Goal: Information Seeking & Learning: Learn about a topic

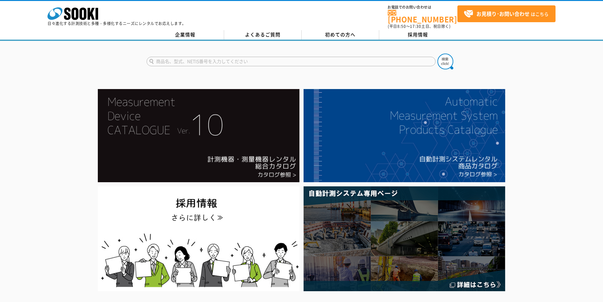
click at [362, 60] on input "text" at bounding box center [290, 61] width 289 height 9
type input "ULT"
click at [437, 53] on button at bounding box center [445, 61] width 16 height 16
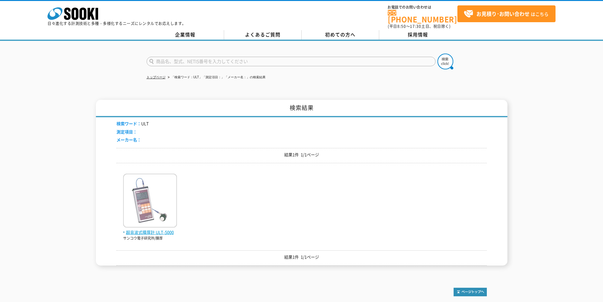
click at [154, 222] on img at bounding box center [150, 200] width 54 height 55
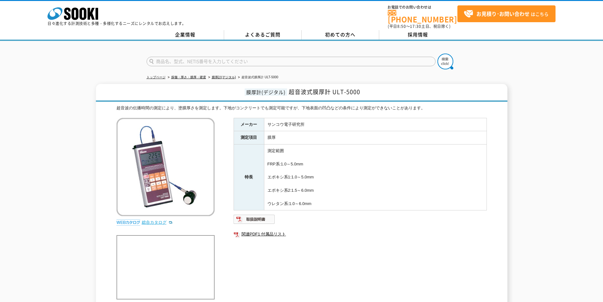
click at [155, 220] on link "総合カタログ" at bounding box center [157, 222] width 31 height 5
click at [72, 12] on icon at bounding box center [75, 14] width 7 height 12
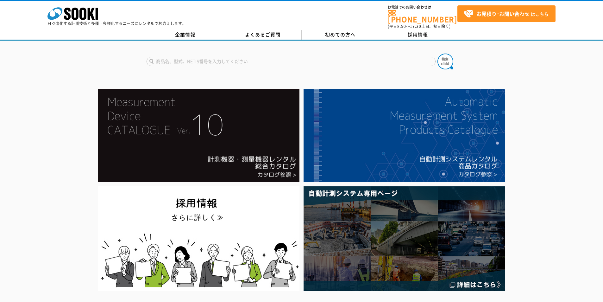
click at [272, 57] on input "text" at bounding box center [290, 61] width 289 height 9
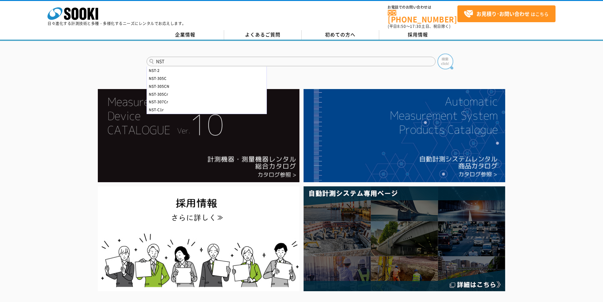
type input "NST"
click at [450, 60] on img at bounding box center [445, 61] width 16 height 16
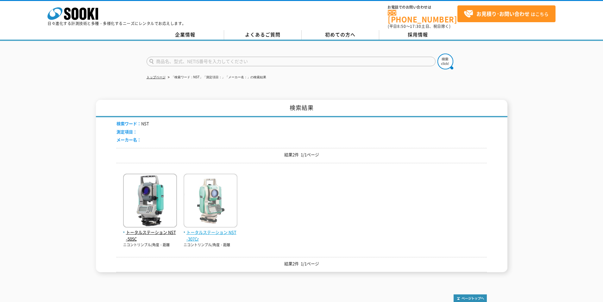
click at [211, 229] on span "トータルステーション NST-307Cr" at bounding box center [211, 235] width 54 height 13
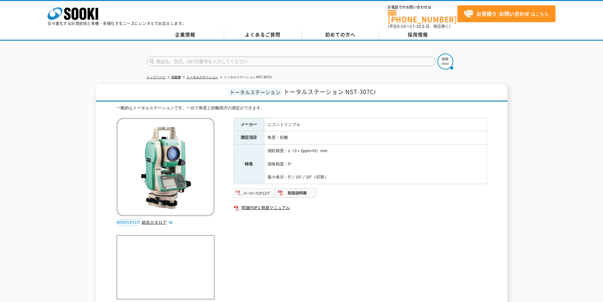
click at [255, 190] on img at bounding box center [254, 193] width 41 height 10
click at [71, 16] on icon "株式会社 ソーキ" at bounding box center [72, 13] width 51 height 13
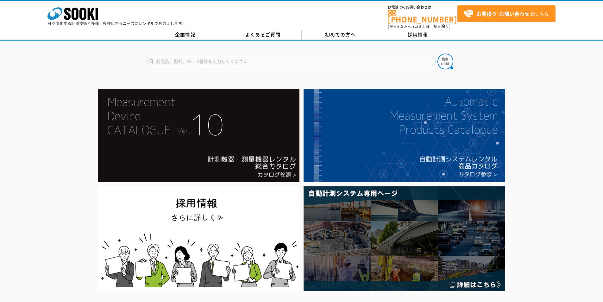
click at [231, 57] on input "text" at bounding box center [290, 61] width 289 height 9
type input "ｓ"
type input "NST"
click at [437, 53] on button at bounding box center [445, 61] width 16 height 16
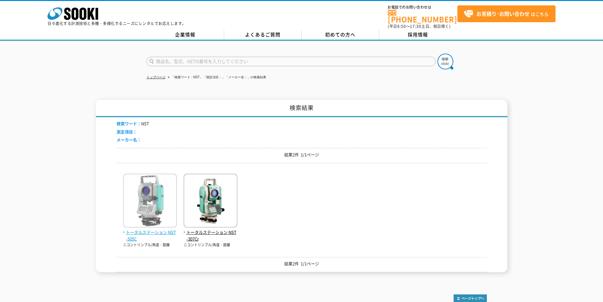
click at [149, 229] on span "トータルステーション NST-505C" at bounding box center [150, 235] width 54 height 13
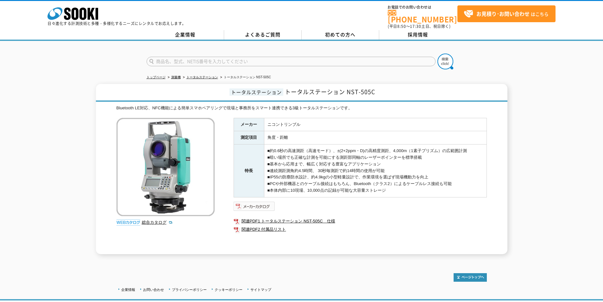
click at [256, 202] on img at bounding box center [254, 206] width 41 height 10
click at [71, 17] on icon at bounding box center [67, 14] width 7 height 12
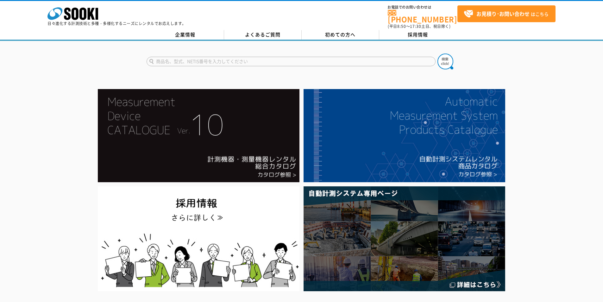
click at [227, 58] on input "text" at bounding box center [290, 61] width 289 height 9
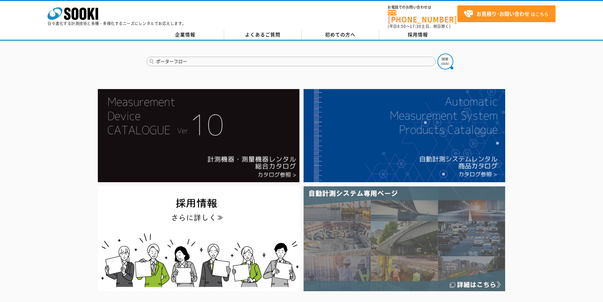
type input "ポーターフロー"
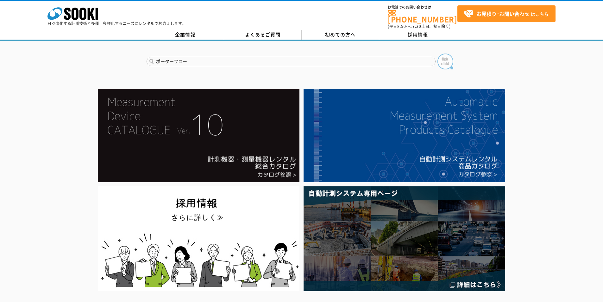
click at [450, 59] on img at bounding box center [445, 61] width 16 height 16
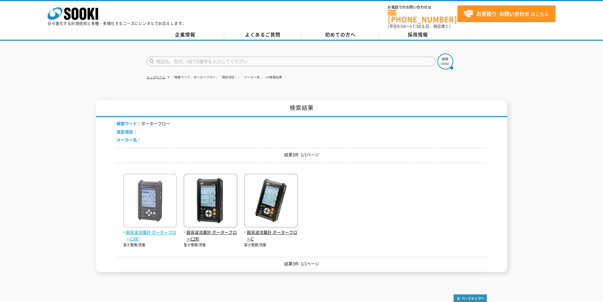
click at [147, 229] on span "超音波流量計 ポーターフローC3形" at bounding box center [150, 235] width 54 height 13
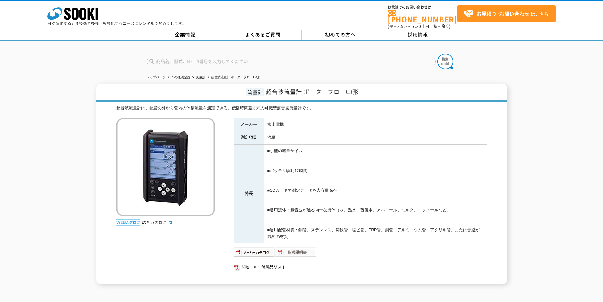
click at [297, 248] on img at bounding box center [295, 252] width 41 height 10
click at [87, 9] on icon "株式会社 ソーキ" at bounding box center [72, 13] width 51 height 13
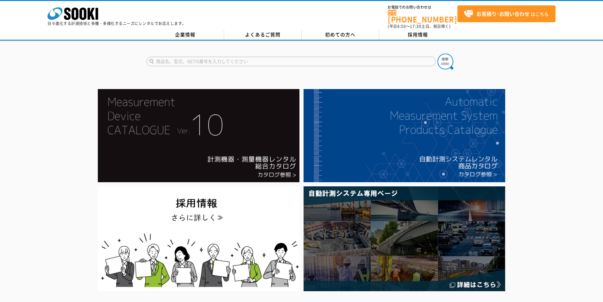
click at [250, 62] on input "text" at bounding box center [290, 61] width 289 height 9
click at [216, 66] on div "XP-302M" at bounding box center [207, 70] width 120 height 8
type input "XP-302M"
click at [450, 55] on img at bounding box center [445, 61] width 16 height 16
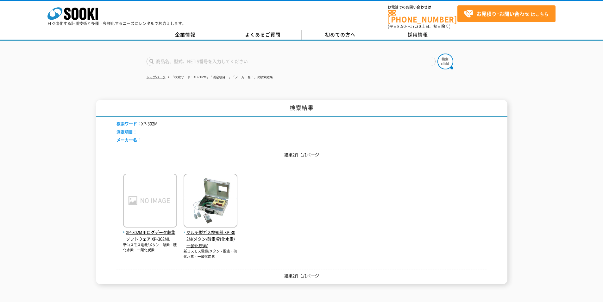
click at [199, 218] on img at bounding box center [211, 200] width 54 height 55
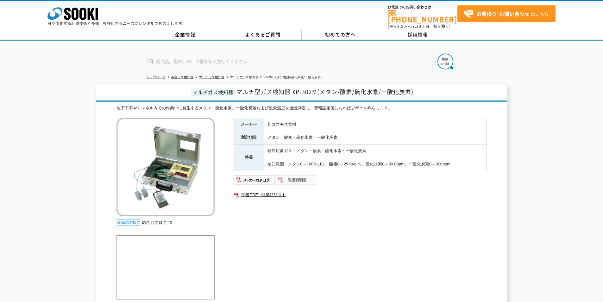
click at [297, 176] on img at bounding box center [295, 180] width 41 height 10
click at [85, 10] on icon at bounding box center [82, 14] width 7 height 12
